Goal: Task Accomplishment & Management: Manage account settings

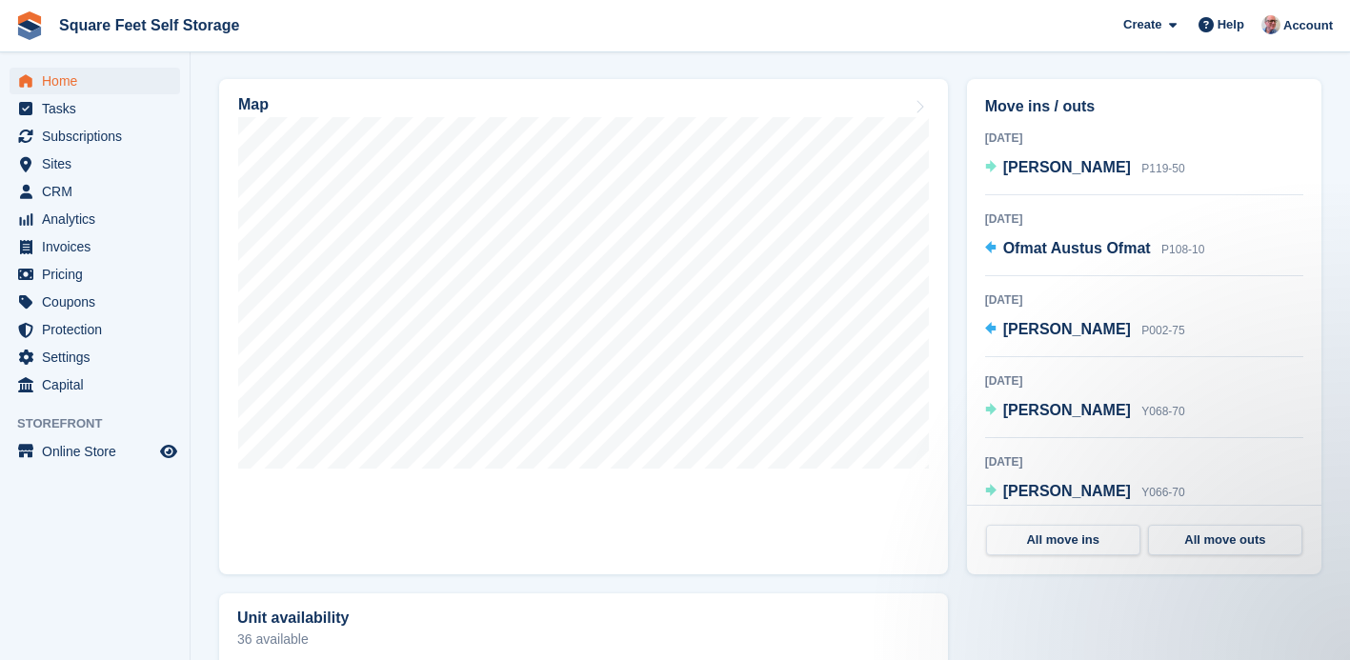
scroll to position [517, 0]
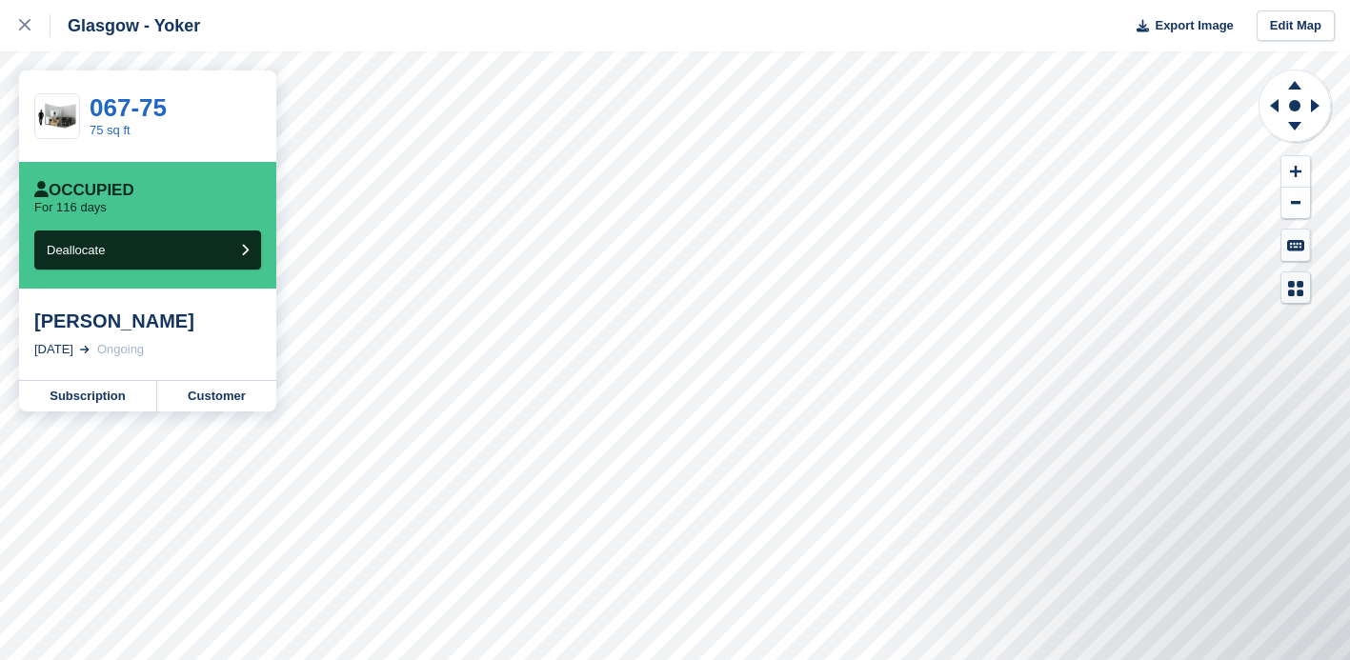
click at [101, 326] on div "Gerry Blyth" at bounding box center [147, 321] width 227 height 23
click at [228, 400] on link "Customer" at bounding box center [216, 396] width 119 height 30
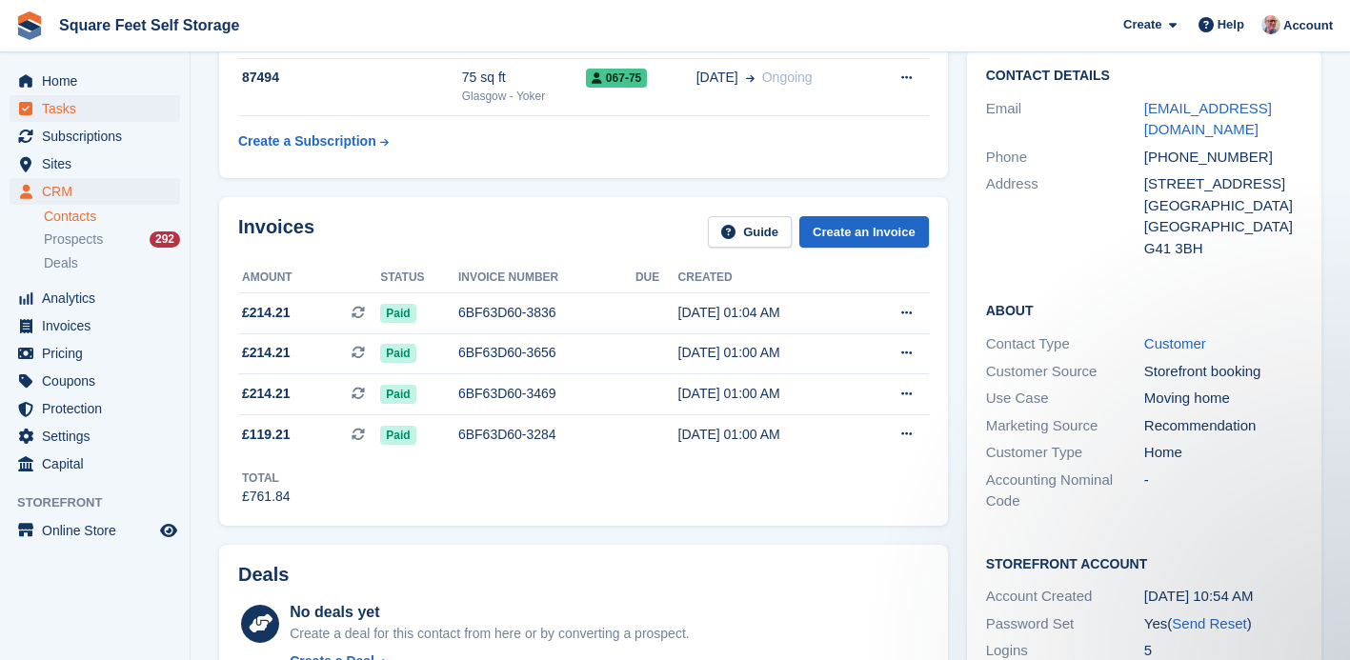
scroll to position [95, 0]
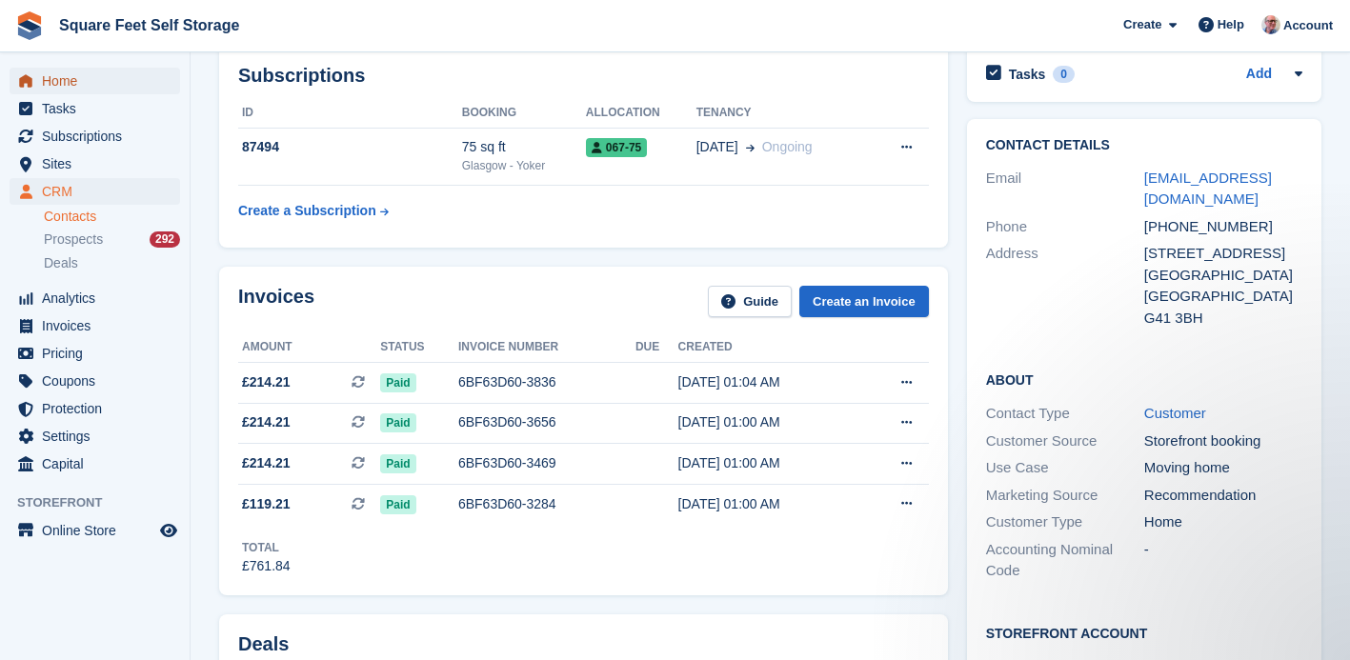
click at [89, 81] on span "Home" at bounding box center [99, 81] width 114 height 27
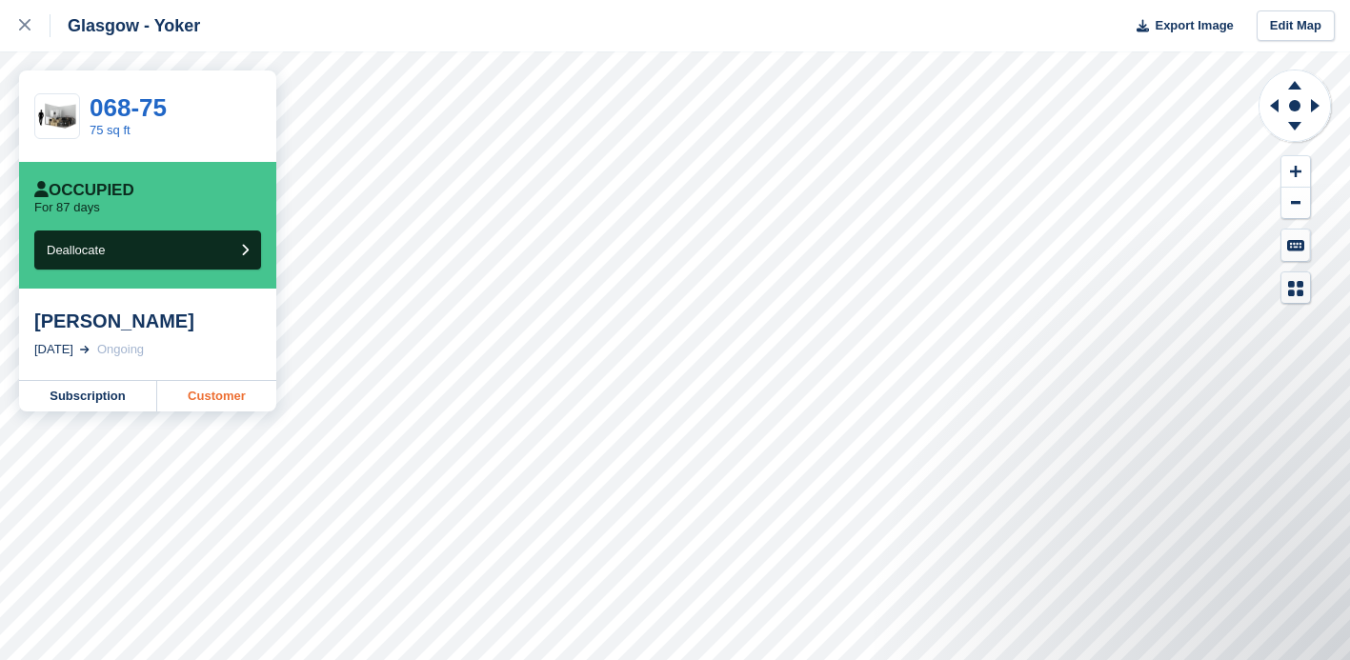
click at [245, 396] on link "Customer" at bounding box center [216, 396] width 119 height 30
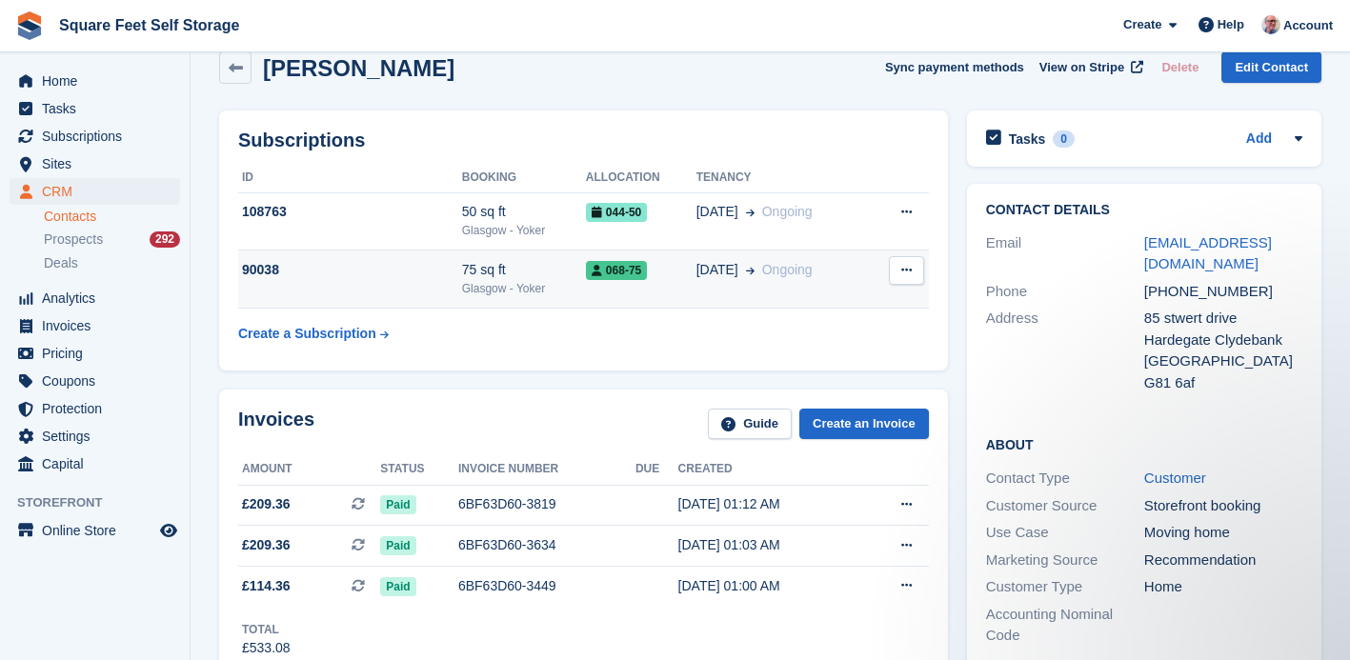
scroll to position [33, 0]
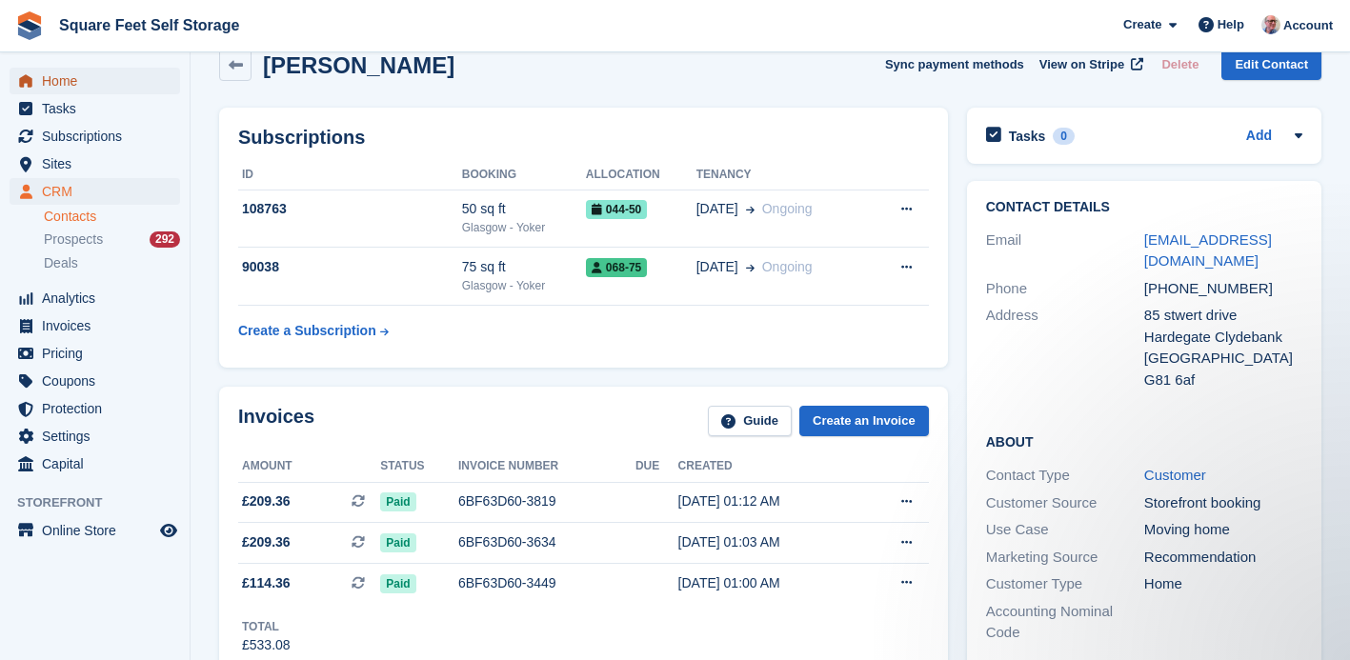
click at [68, 80] on span "Home" at bounding box center [99, 81] width 114 height 27
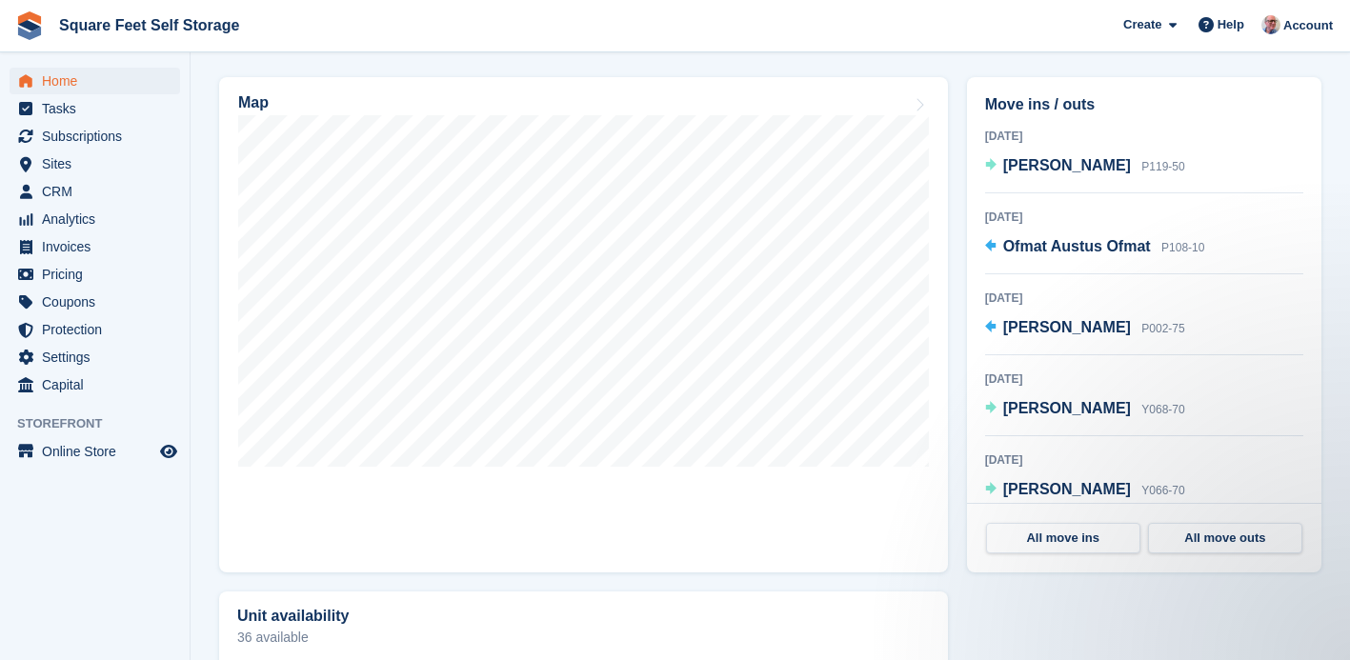
scroll to position [546, 0]
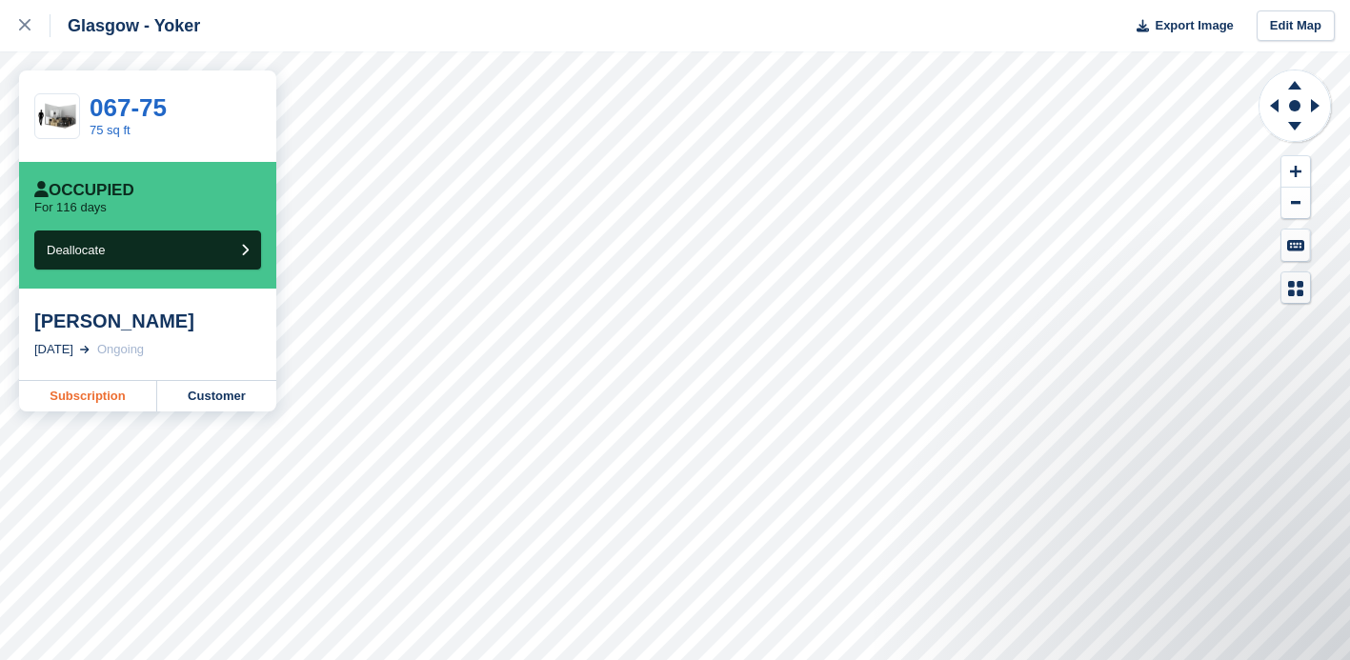
click at [95, 397] on link "Subscription" at bounding box center [88, 396] width 138 height 30
